Goal: Navigation & Orientation: Find specific page/section

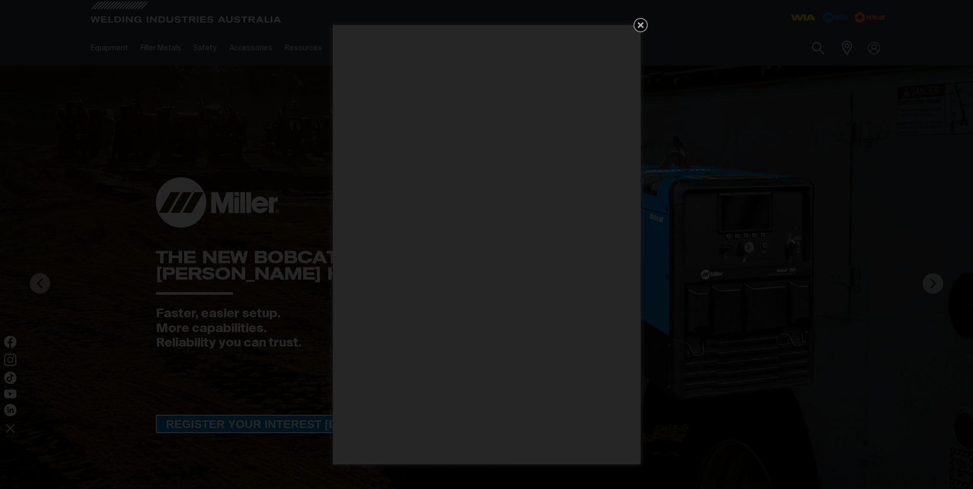
click at [640, 24] on icon "Get 5 WIA Welding Guides Free!" at bounding box center [641, 25] width 6 height 6
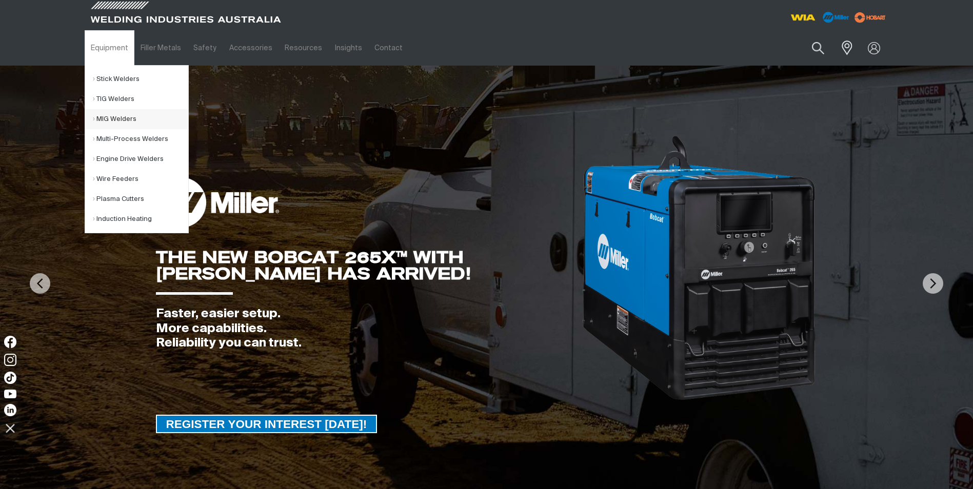
click at [108, 114] on link "MIG Welders" at bounding box center [140, 119] width 95 height 20
click at [138, 137] on link "Multi-Process Welders" at bounding box center [140, 139] width 95 height 20
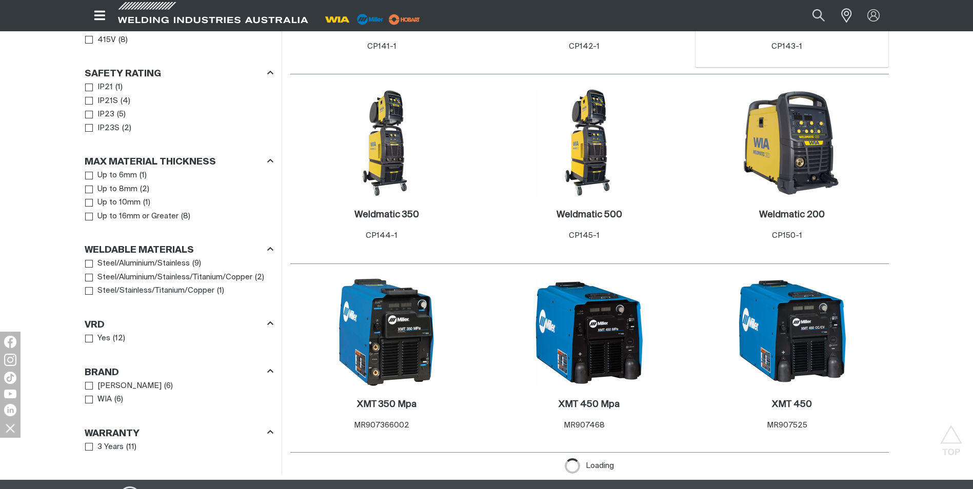
scroll to position [684, 0]
